Goal: Navigation & Orientation: Find specific page/section

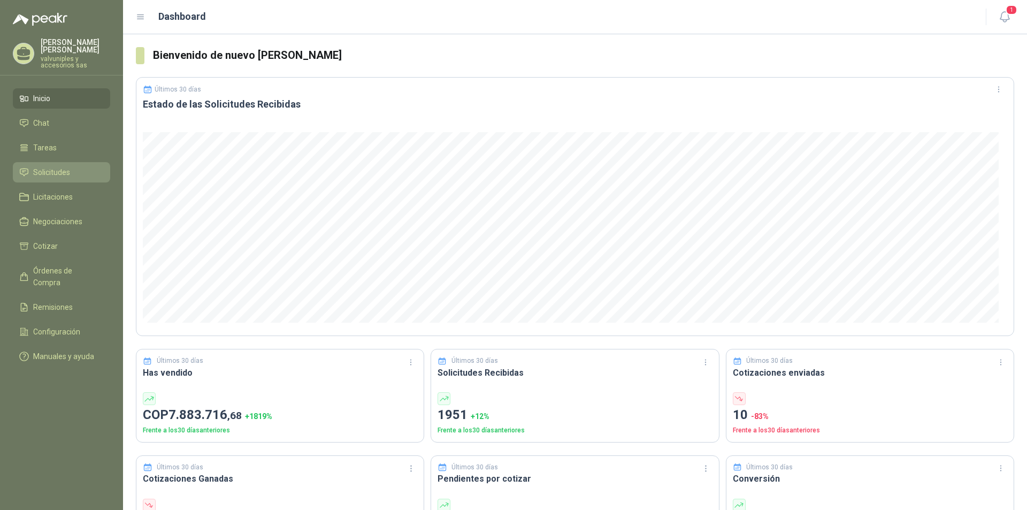
click at [48, 167] on span "Solicitudes" at bounding box center [51, 172] width 37 height 12
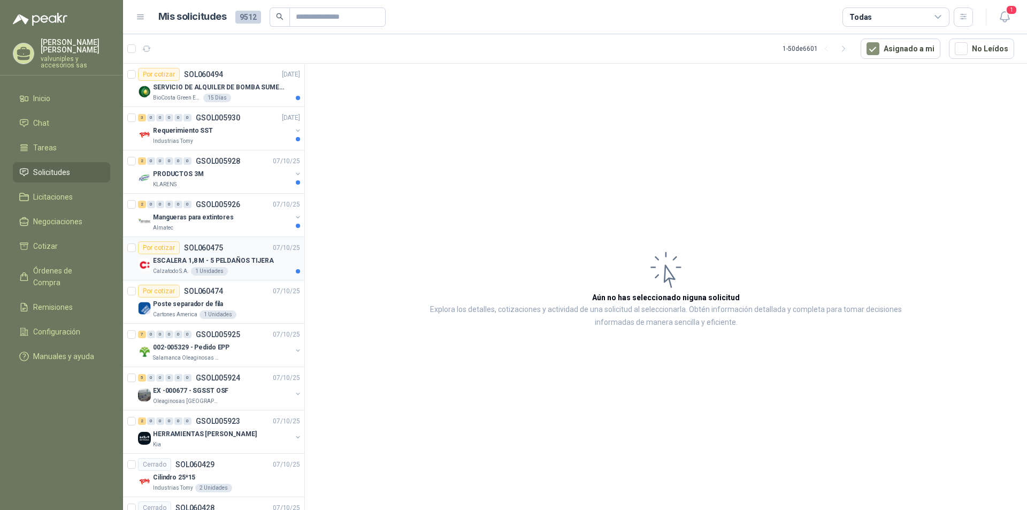
click at [194, 261] on p "ESCALERA 1,8 M - 5 PELDAÑOS TIJERA" at bounding box center [213, 261] width 121 height 10
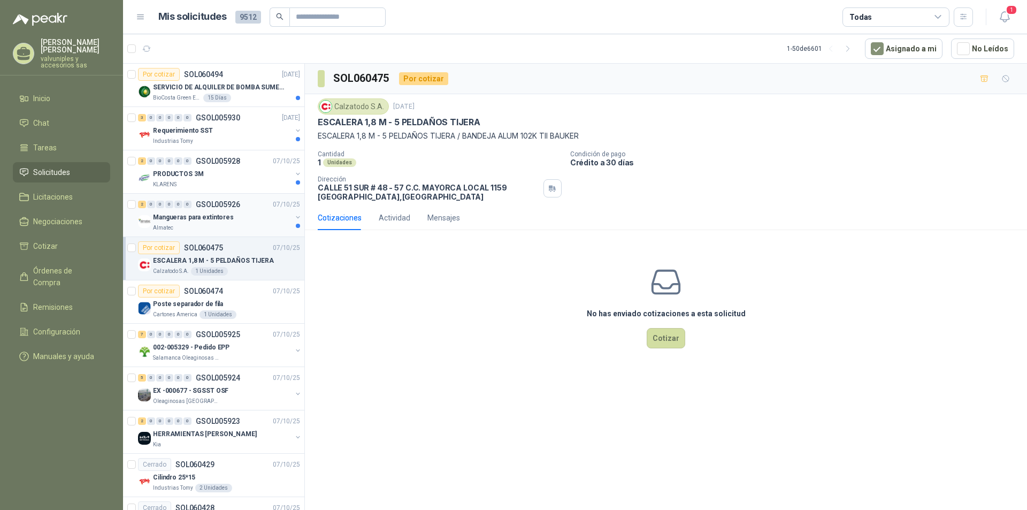
click at [179, 219] on p "Mangueras para extintores" at bounding box center [193, 217] width 81 height 10
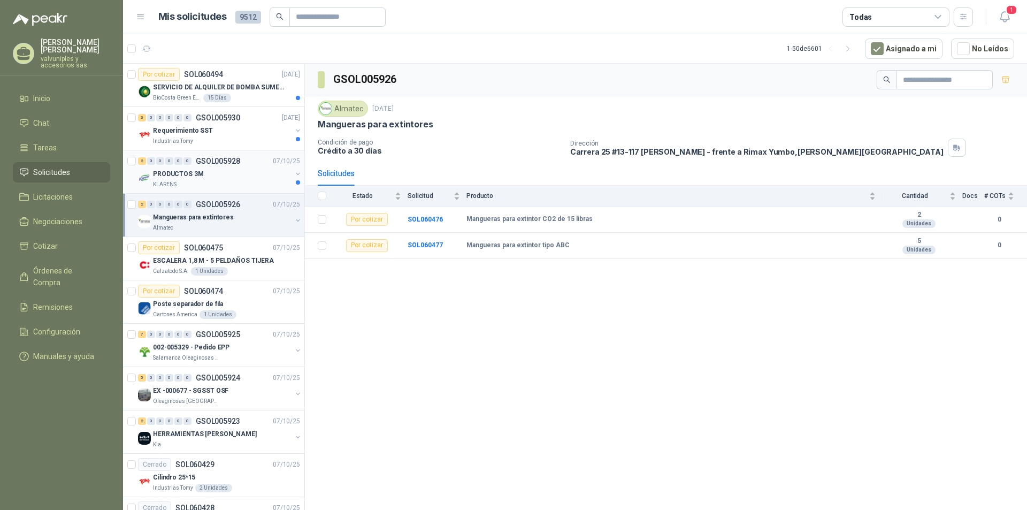
click at [177, 176] on p "PRODUCTOS 3M" at bounding box center [178, 174] width 51 height 10
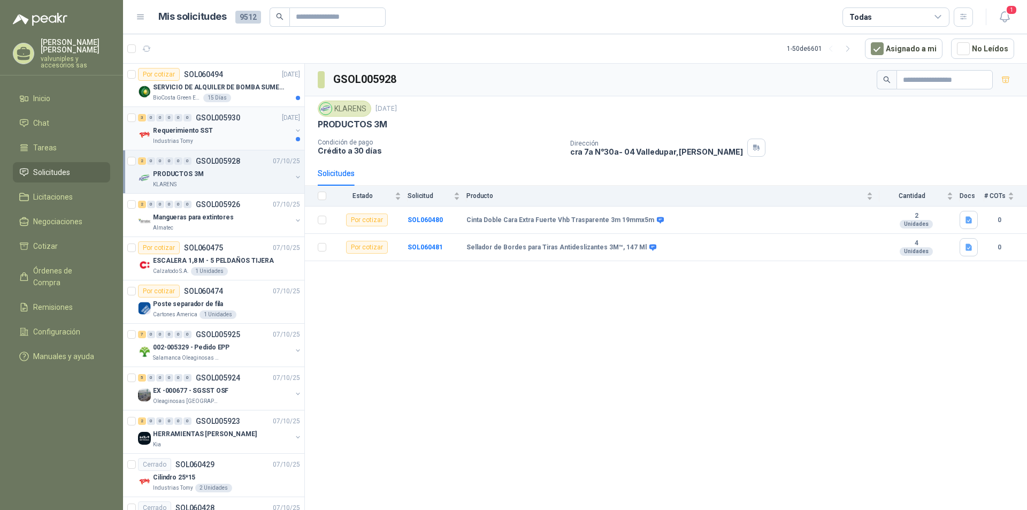
click at [188, 132] on p "Requerimiento SST" at bounding box center [183, 131] width 60 height 10
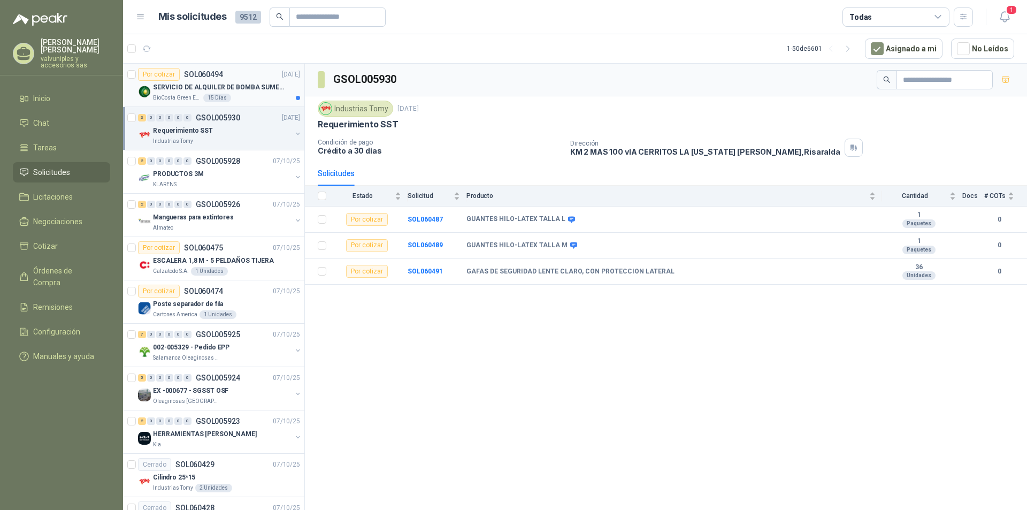
click at [176, 88] on p "SERVICIO DE ALQUILER DE BOMBA SUMERGIBLE DE 1 HP" at bounding box center [219, 87] width 133 height 10
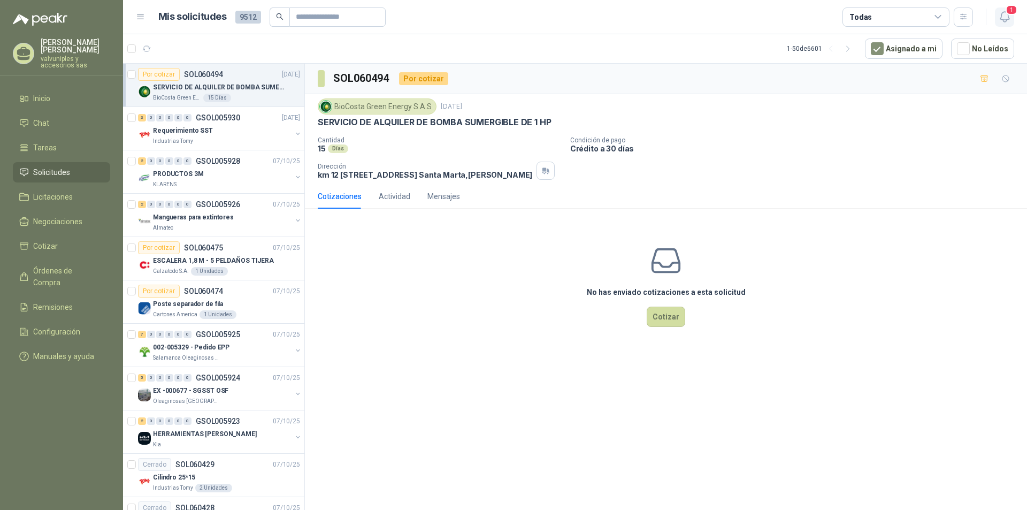
click at [1005, 17] on icon "button" at bounding box center [1004, 16] width 13 height 13
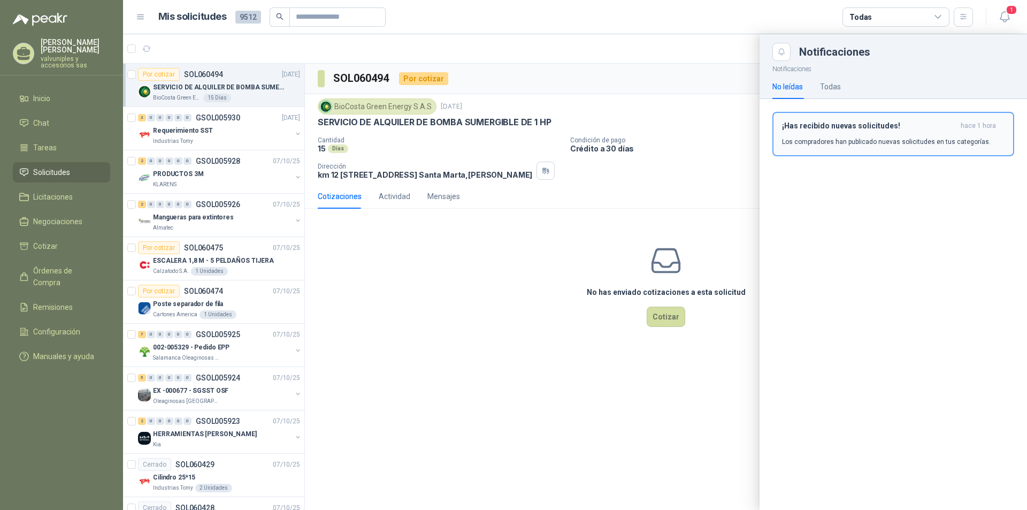
click at [805, 126] on h3 "¡Has recibido nuevas solicitudes!" at bounding box center [869, 125] width 174 height 9
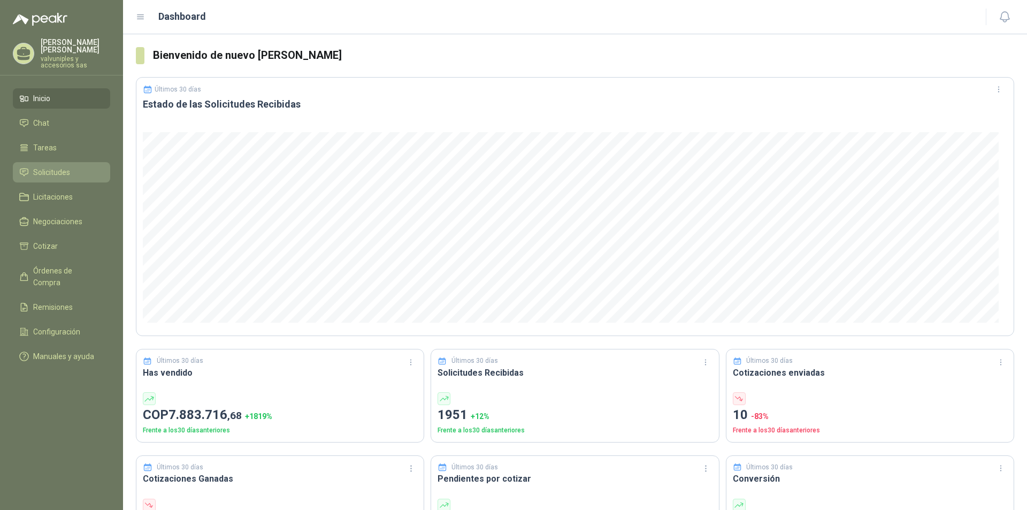
drag, startPoint x: 54, startPoint y: 167, endPoint x: 53, endPoint y: 172, distance: 5.5
click at [53, 167] on span "Solicitudes" at bounding box center [51, 172] width 37 height 12
